Goal: Communication & Community: Ask a question

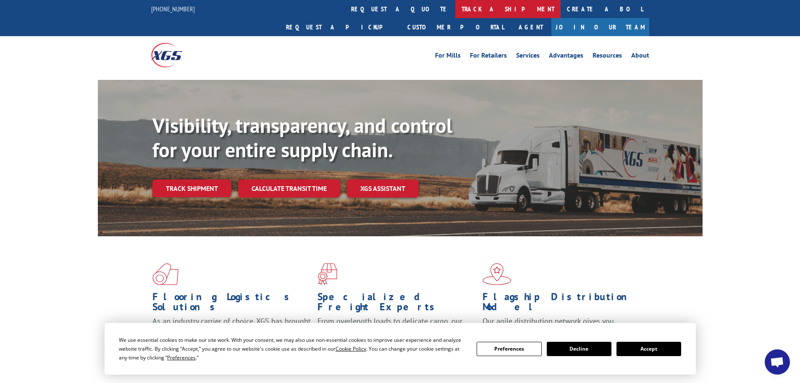
click at [455, 11] on link "track a shipment" at bounding box center [507, 9] width 105 height 18
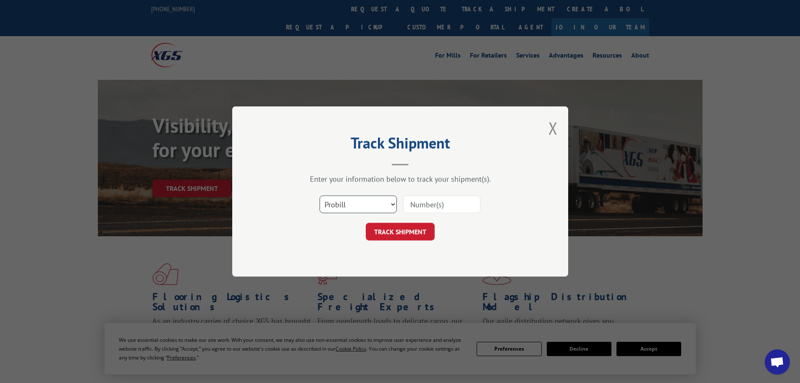
click at [353, 204] on select "Select category... Probill BOL PO" at bounding box center [358, 204] width 77 height 18
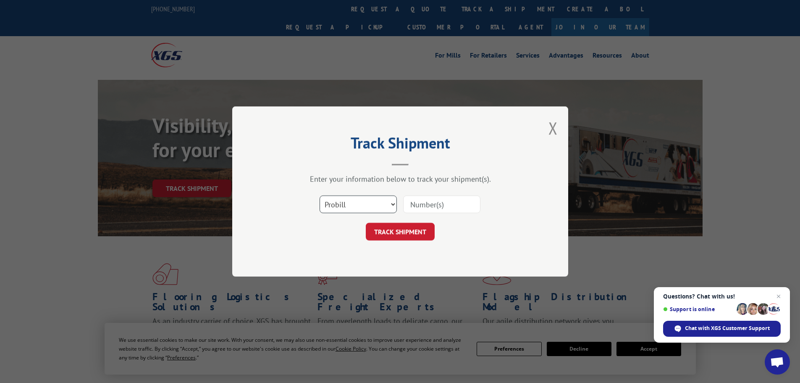
click at [374, 207] on select "Select category... Probill BOL PO" at bounding box center [358, 204] width 77 height 18
drag, startPoint x: 476, startPoint y: 201, endPoint x: 454, endPoint y: 206, distance: 21.9
click at [475, 201] on input at bounding box center [441, 204] width 77 height 18
paste input "531235965"
type input "531235965"
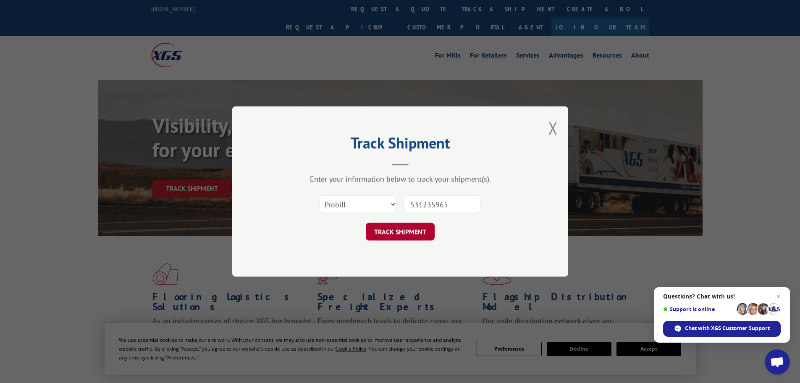
click at [407, 228] on button "TRACK SHIPMENT" at bounding box center [400, 232] width 69 height 18
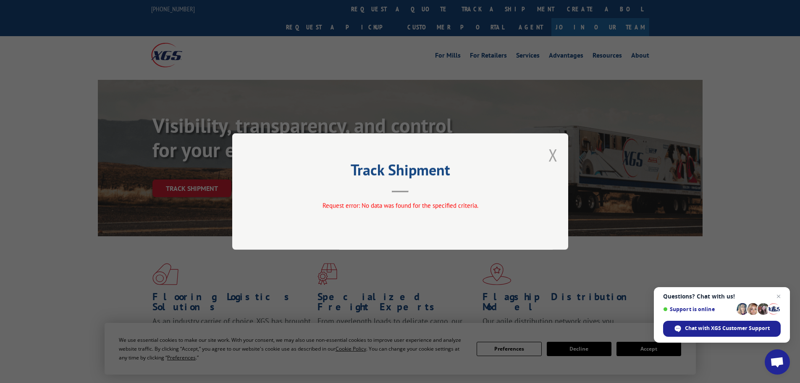
click at [551, 155] on button "Close modal" at bounding box center [552, 155] width 9 height 22
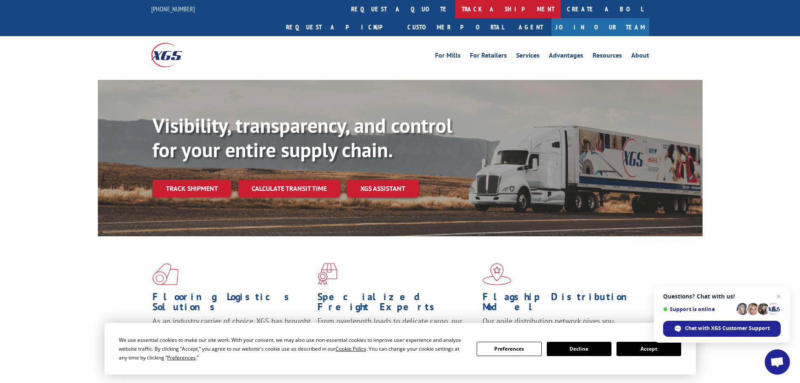
click at [455, 14] on link "track a shipment" at bounding box center [507, 9] width 105 height 18
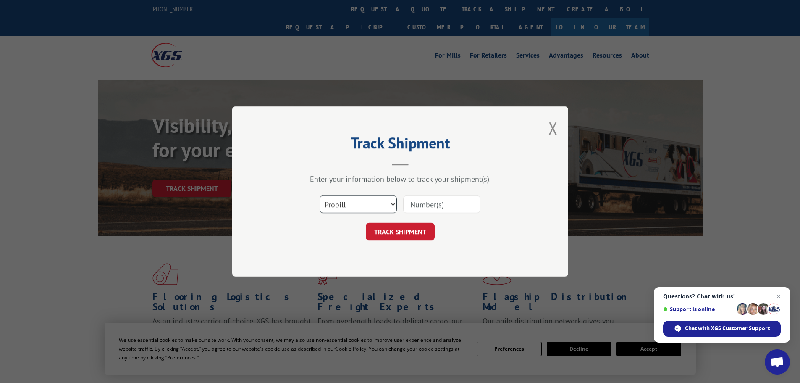
click at [374, 198] on select "Select category... Probill BOL PO" at bounding box center [358, 204] width 77 height 18
select select "bol"
click at [320, 195] on select "Select category... Probill BOL PO" at bounding box center [358, 204] width 77 height 18
drag, startPoint x: 425, startPoint y: 214, endPoint x: 434, endPoint y: 205, distance: 11.9
click at [426, 213] on div at bounding box center [441, 203] width 77 height 19
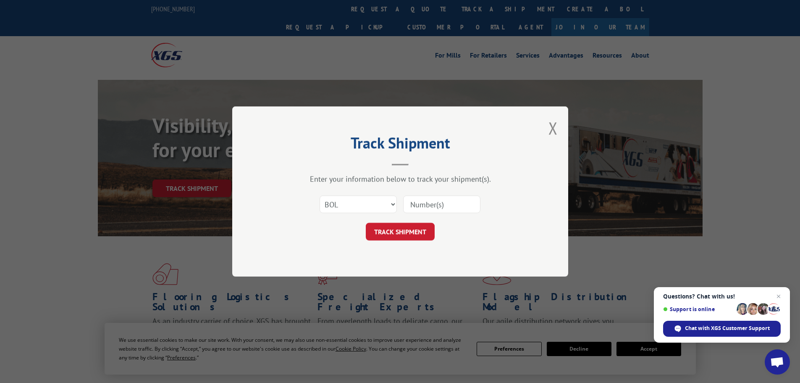
drag, startPoint x: 434, startPoint y: 205, endPoint x: 428, endPoint y: 209, distance: 6.4
click at [434, 205] on input at bounding box center [441, 204] width 77 height 18
paste input "PU00071642"
type input "PU00071642"
click at [411, 229] on button "TRACK SHIPMENT" at bounding box center [400, 232] width 69 height 18
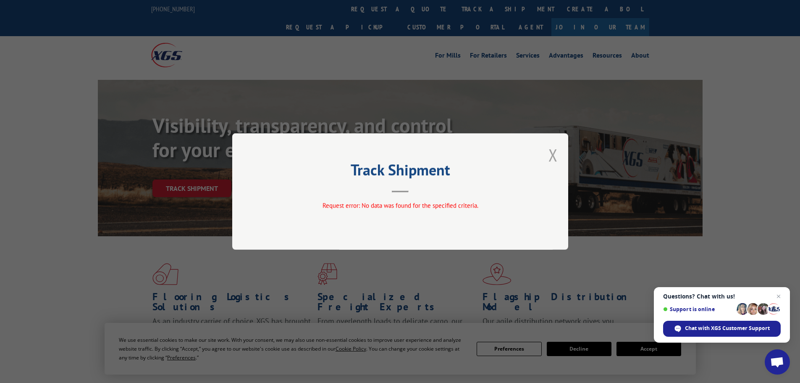
click at [553, 154] on button "Close modal" at bounding box center [552, 155] width 9 height 22
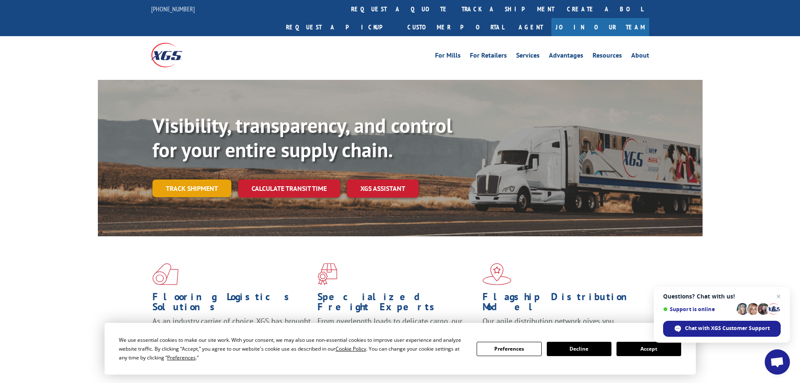
click at [204, 179] on link "Track shipment" at bounding box center [191, 188] width 79 height 18
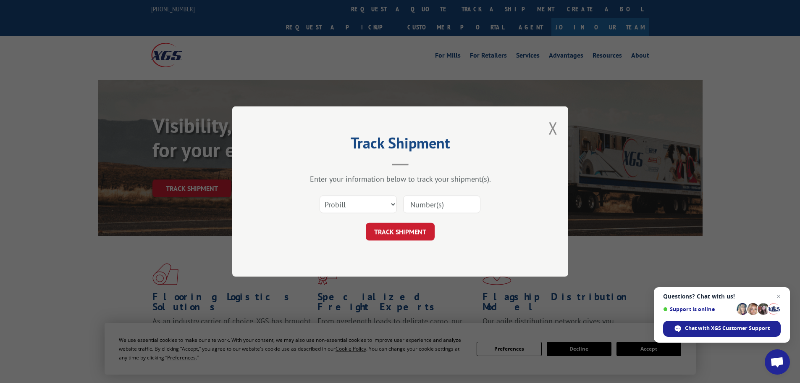
click at [425, 202] on input at bounding box center [441, 204] width 77 height 18
paste input "PU00071642"
type input "PU00071642"
click at [405, 227] on button "TRACK SHIPMENT" at bounding box center [400, 232] width 69 height 18
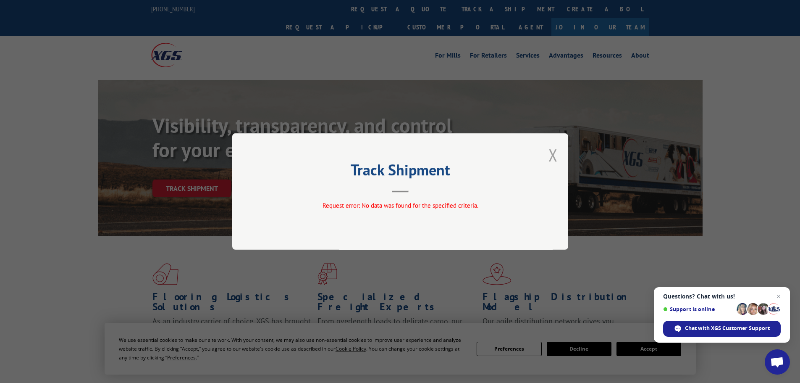
click at [551, 153] on button "Close modal" at bounding box center [552, 155] width 9 height 22
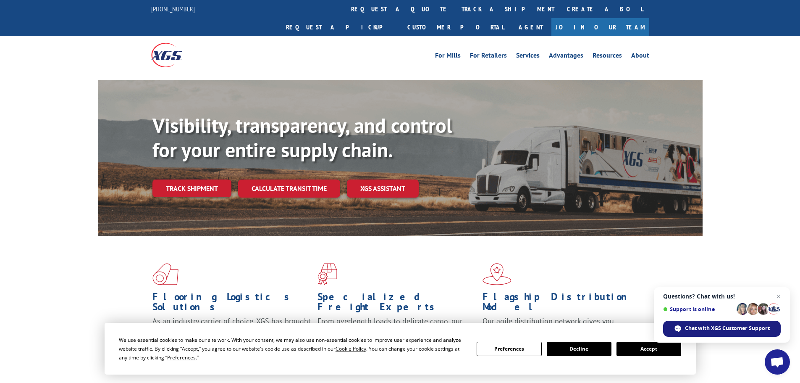
click at [741, 328] on span "Chat with XGS Customer Support" at bounding box center [727, 328] width 85 height 8
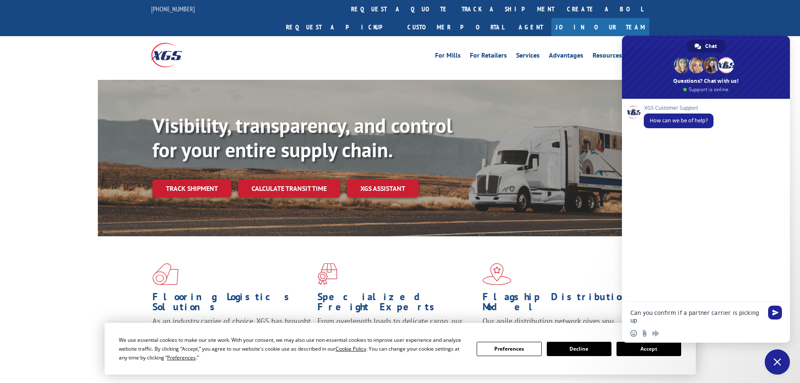
paste textarea "PU00071642"
click at [699, 320] on textarea "Can you confirm if a partner carrier is picking up PU00071642 ? From" at bounding box center [696, 316] width 133 height 15
type textarea "Can you confirm if a partner carrier is picking up PU00071642 ? From Tec Compos…"
click at [774, 301] on span "Send" at bounding box center [775, 304] width 6 height 6
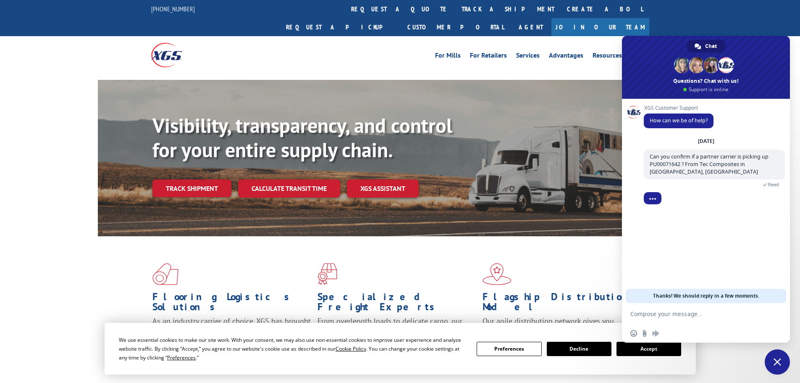
drag, startPoint x: 805, startPoint y: 234, endPoint x: 749, endPoint y: 210, distance: 61.1
click at [749, 210] on div at bounding box center [714, 205] width 141 height 17
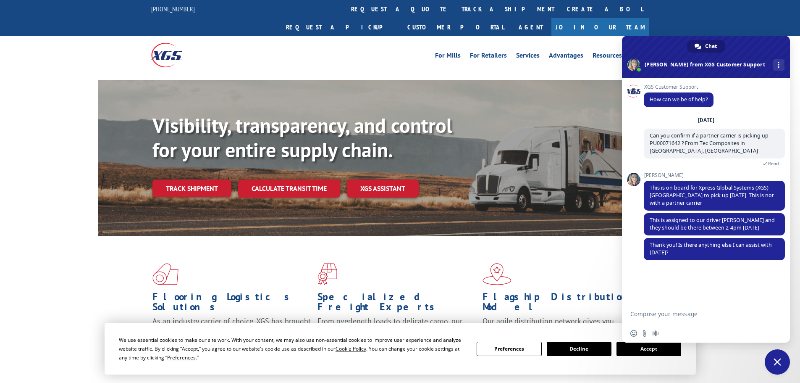
click at [718, 311] on textarea "Compose your message..." at bounding box center [696, 314] width 133 height 8
type textarea "Got it, thank you for your help !"
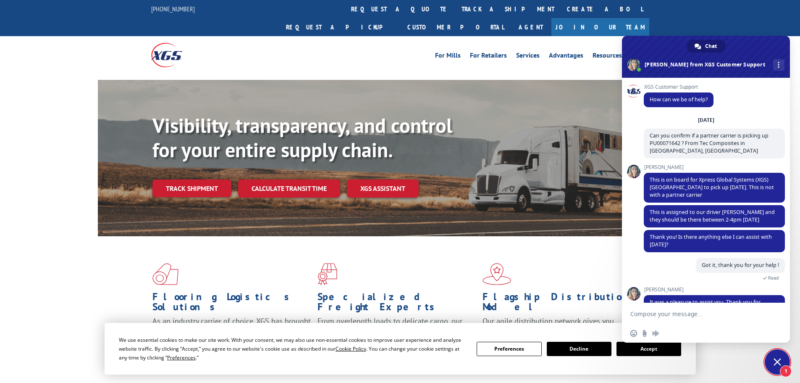
scroll to position [47, 0]
